Goal: Task Accomplishment & Management: Manage account settings

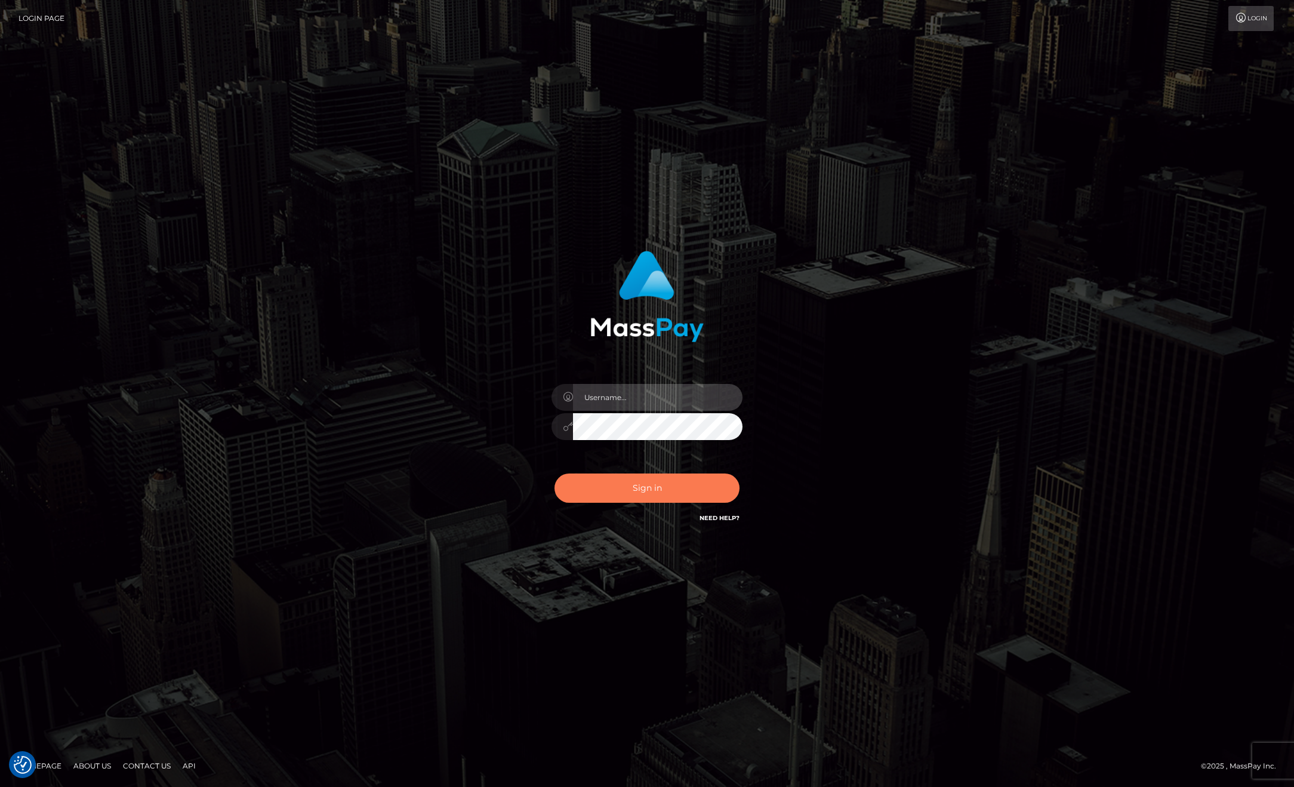
type input "anthony.club"
click at [591, 493] on button "Sign in" at bounding box center [647, 487] width 185 height 29
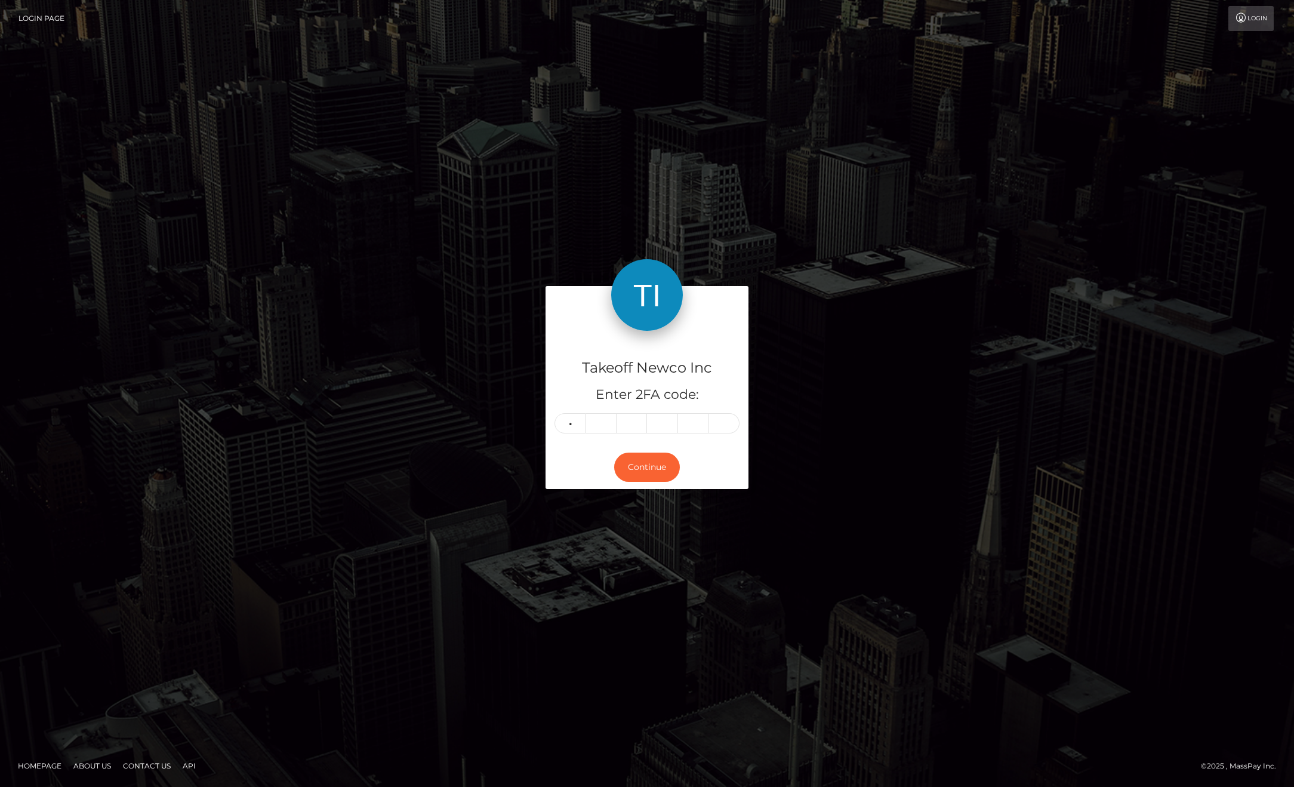
type input "5"
type input "9"
type input "3"
type input "7"
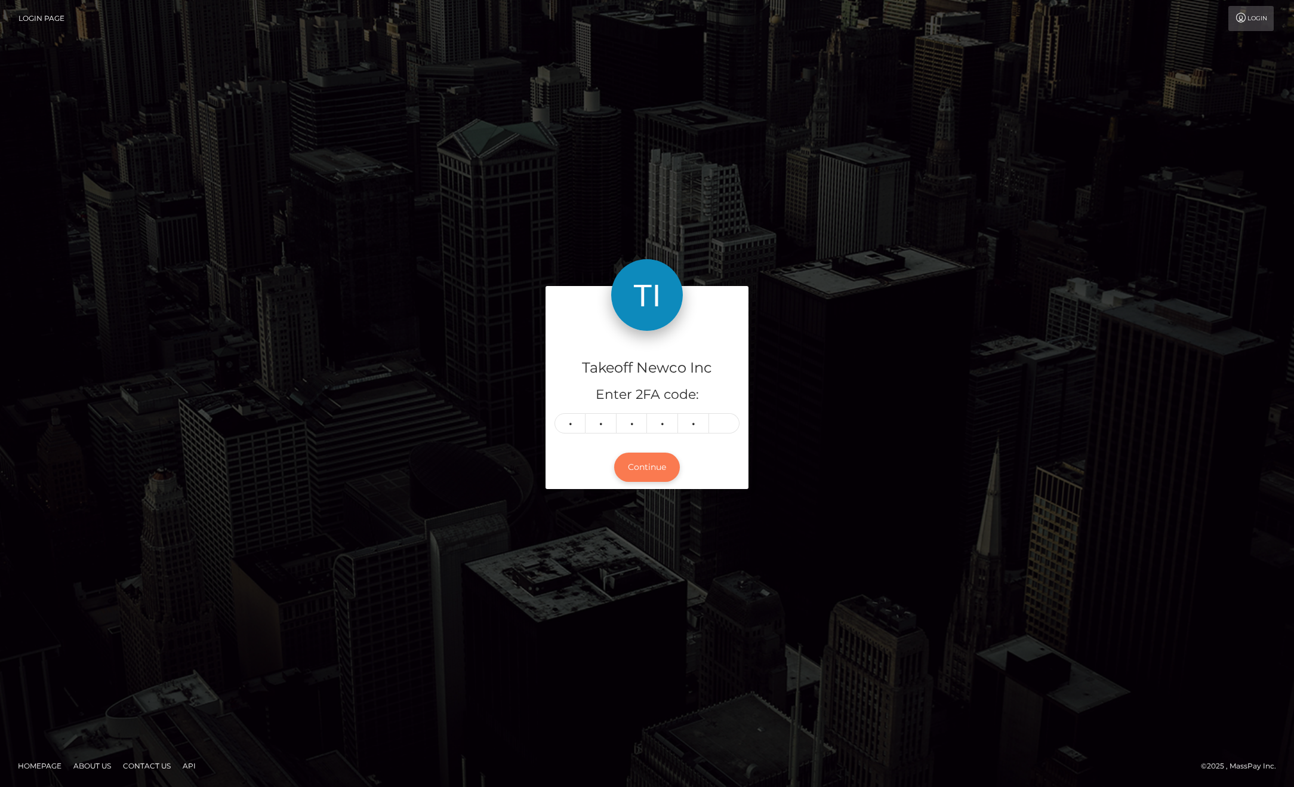
click at [642, 464] on button "Continue" at bounding box center [647, 466] width 66 height 29
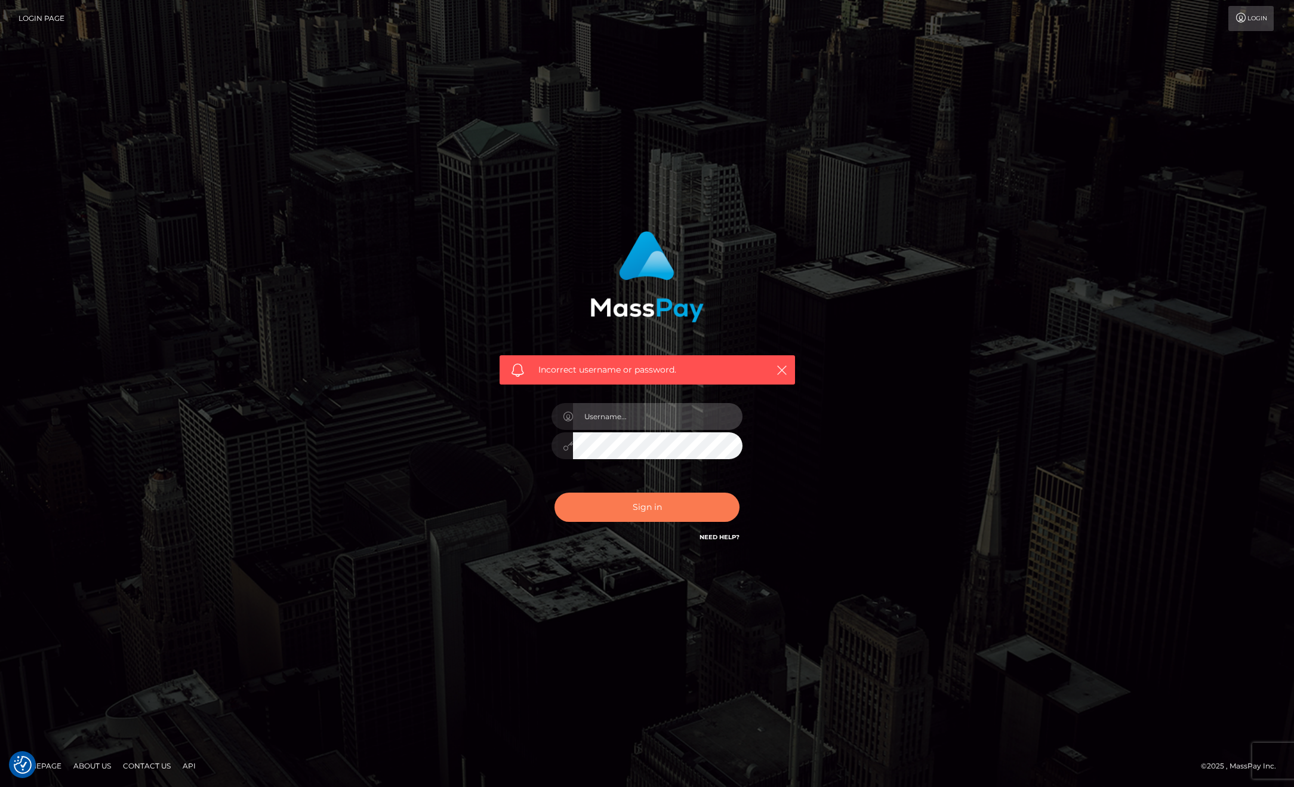
type input "anthony.club"
click at [614, 505] on button "Sign in" at bounding box center [647, 506] width 185 height 29
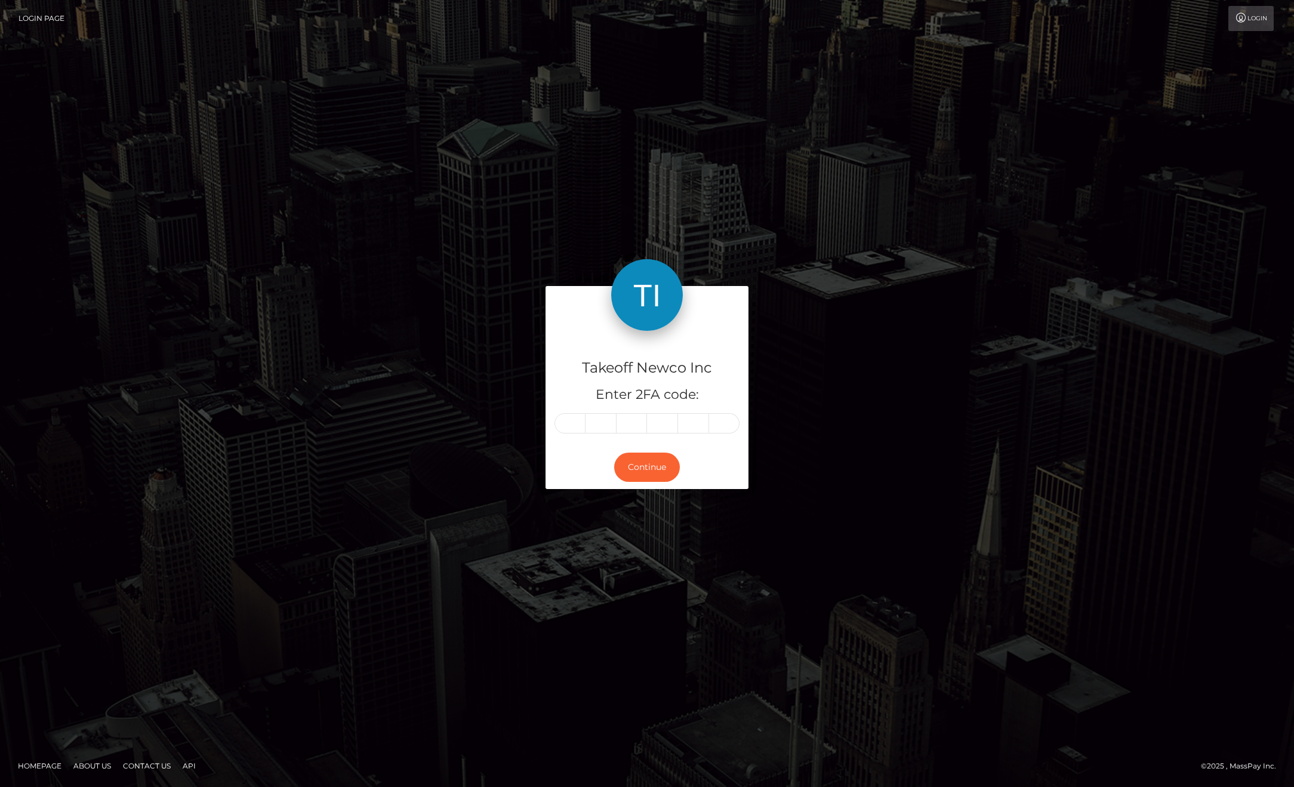
click at [579, 418] on input "text" at bounding box center [570, 423] width 31 height 20
type input "5"
type input "9"
type input "3"
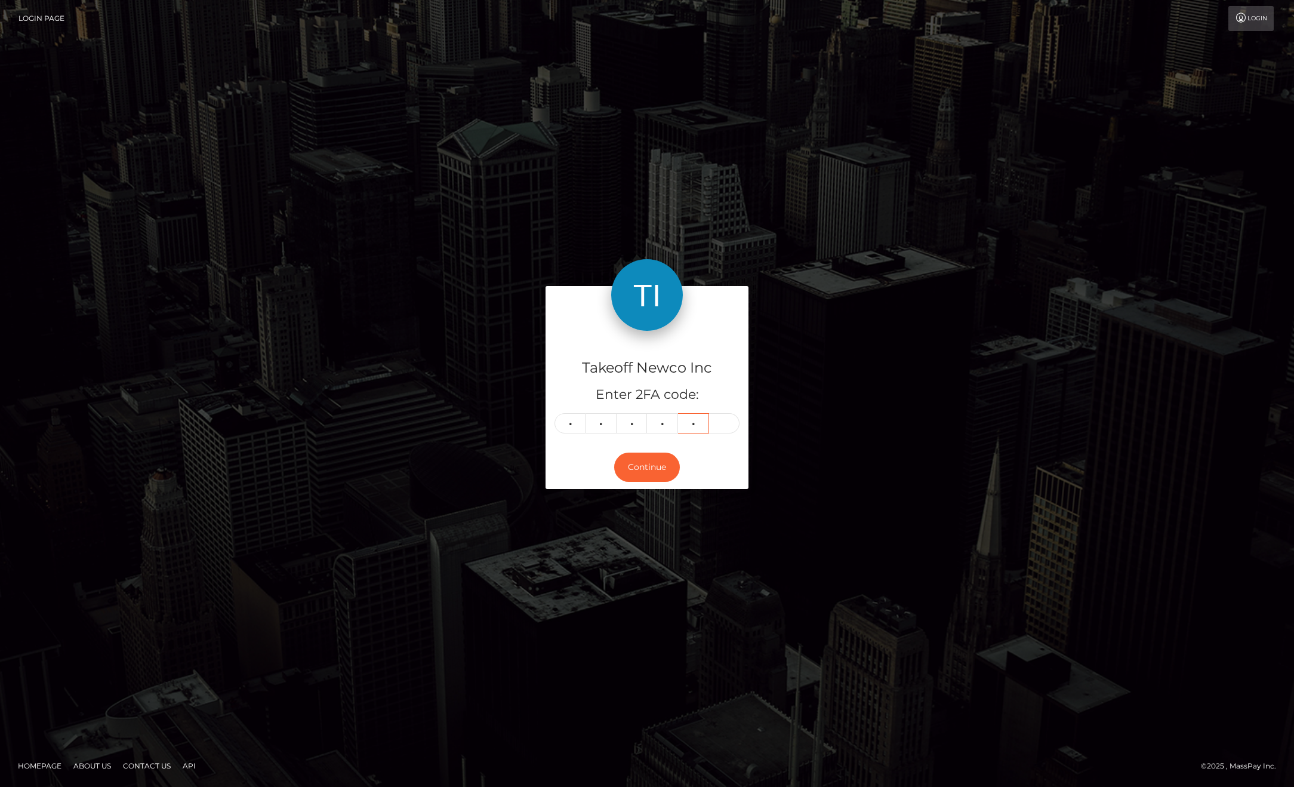
type input "7"
type input "1"
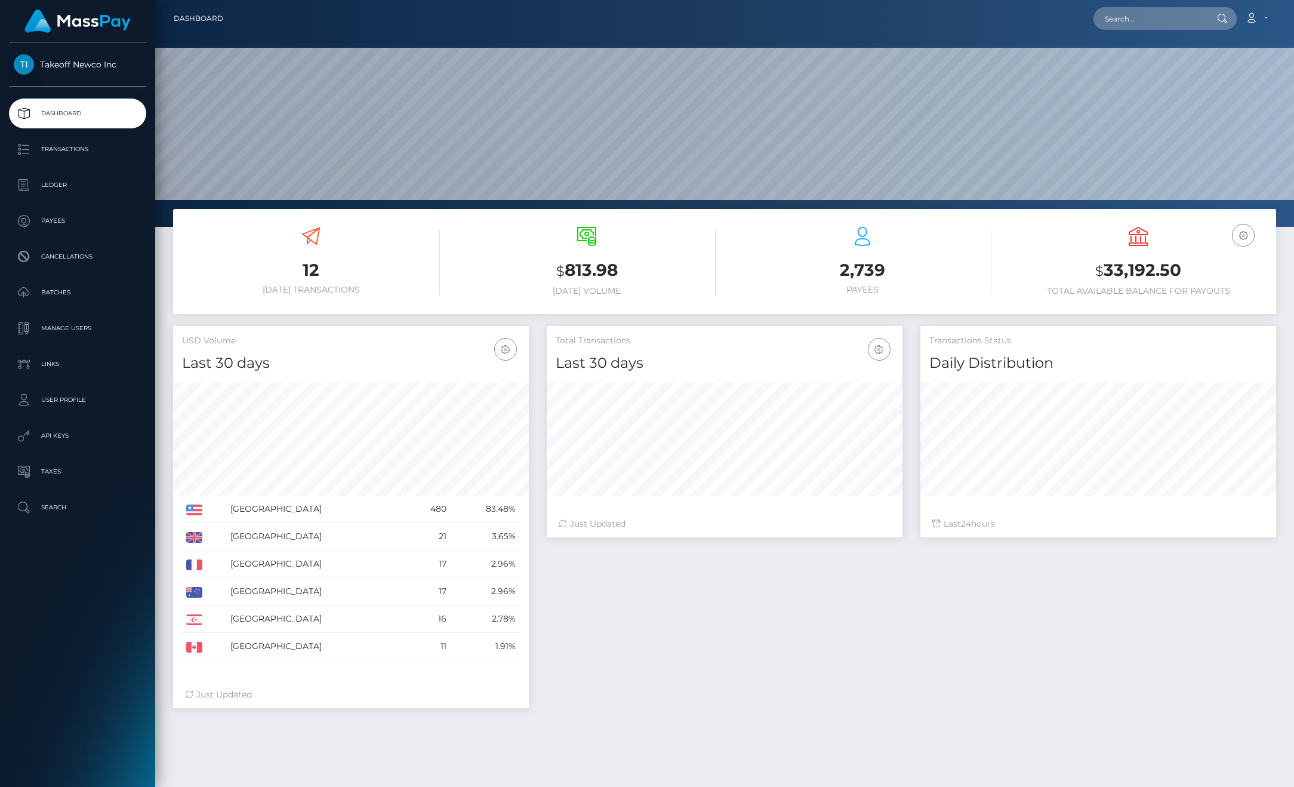
scroll to position [212, 356]
click at [62, 436] on p "API Keys" at bounding box center [78, 436] width 128 height 18
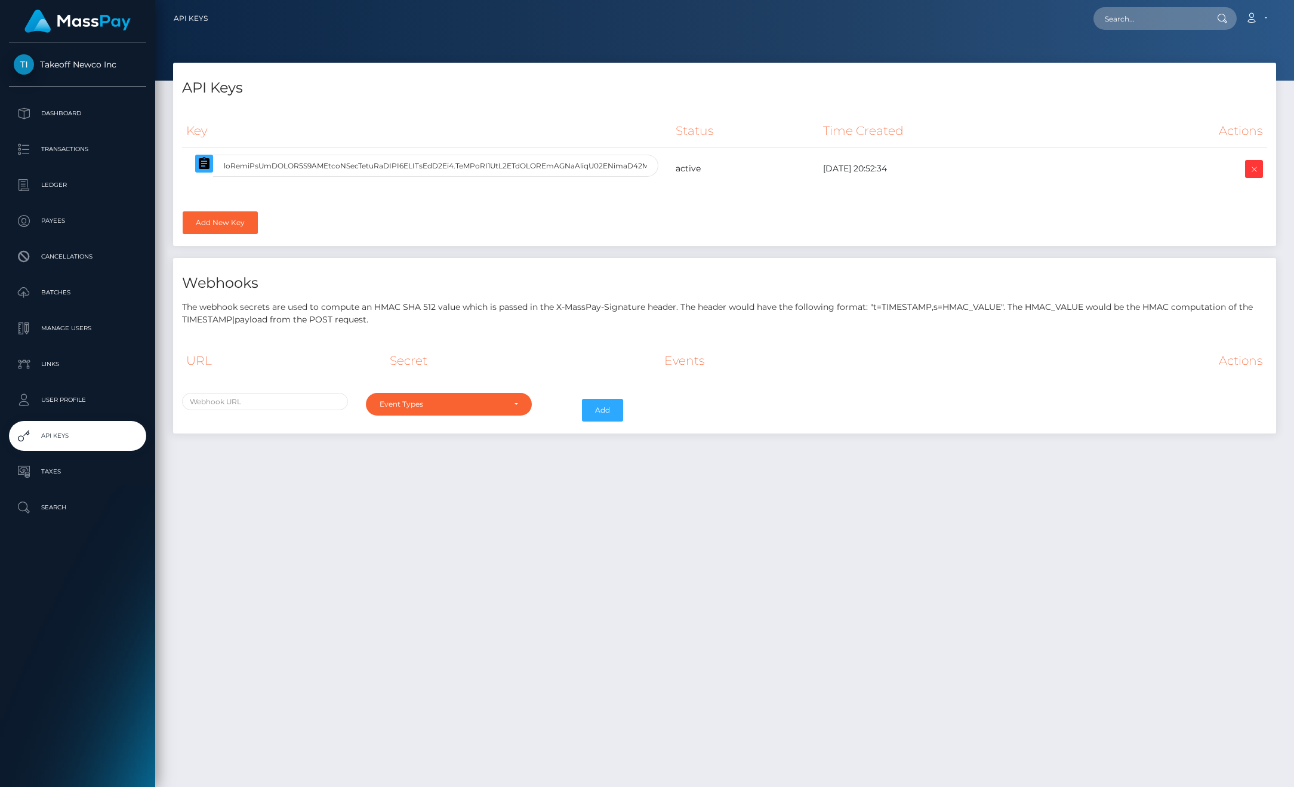
select select
click at [602, 170] on input "text" at bounding box center [435, 166] width 445 height 22
